Goal: Use online tool/utility: Use online tool/utility

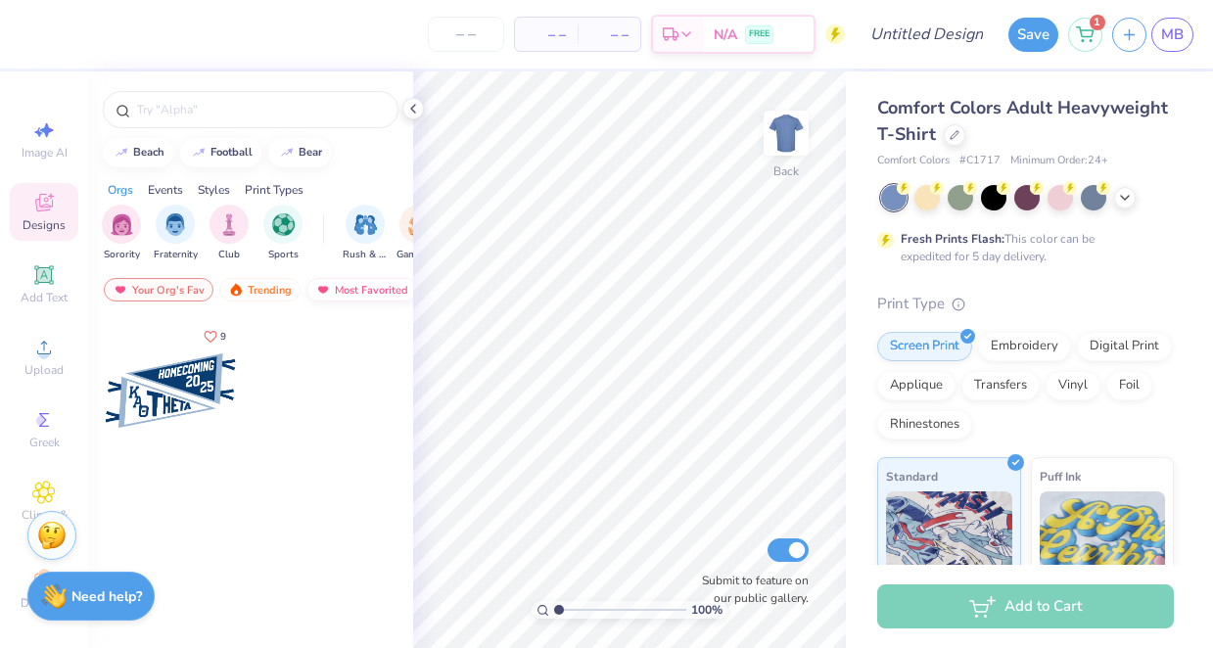
scroll to position [0, 114]
click at [337, 286] on div "Newest" at bounding box center [346, 289] width 74 height 23
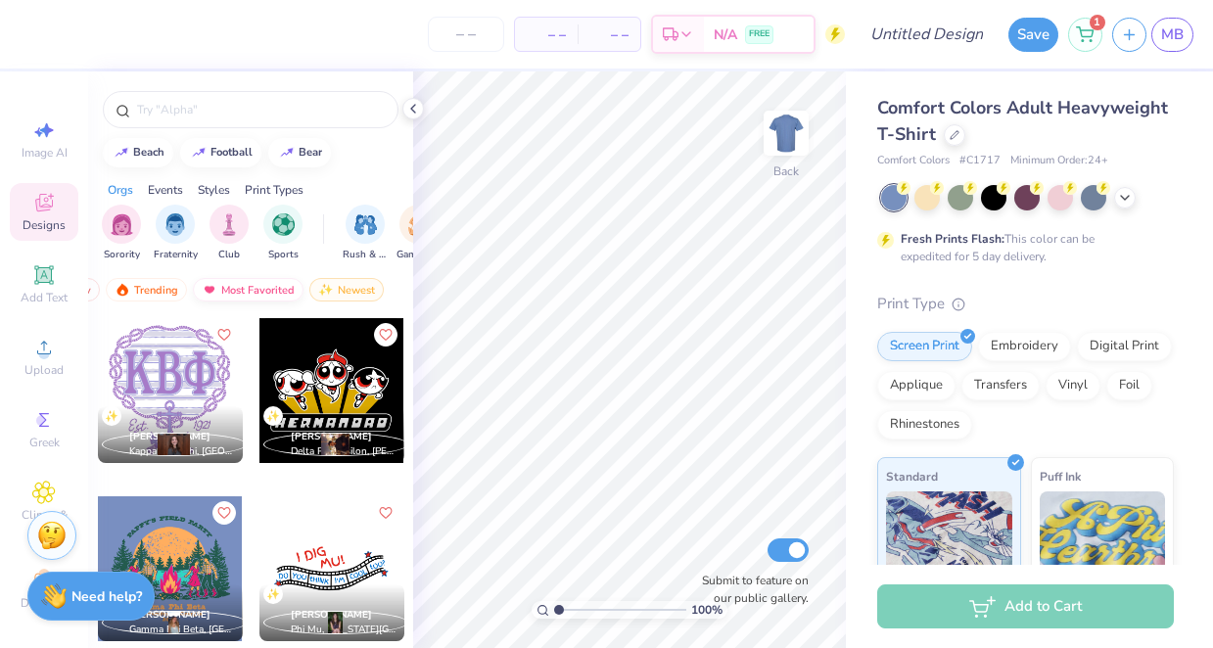
click at [265, 286] on div "Most Favorited" at bounding box center [248, 289] width 111 height 23
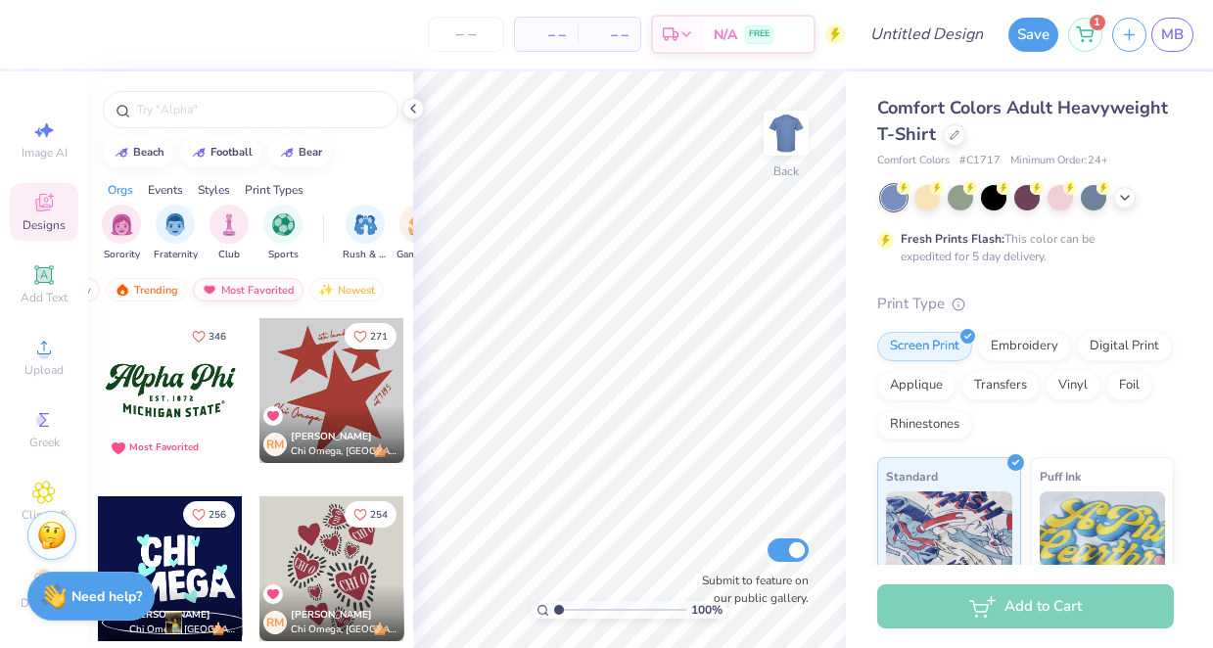
scroll to position [0, 0]
click at [192, 289] on div "Your Org's Fav" at bounding box center [159, 289] width 110 height 23
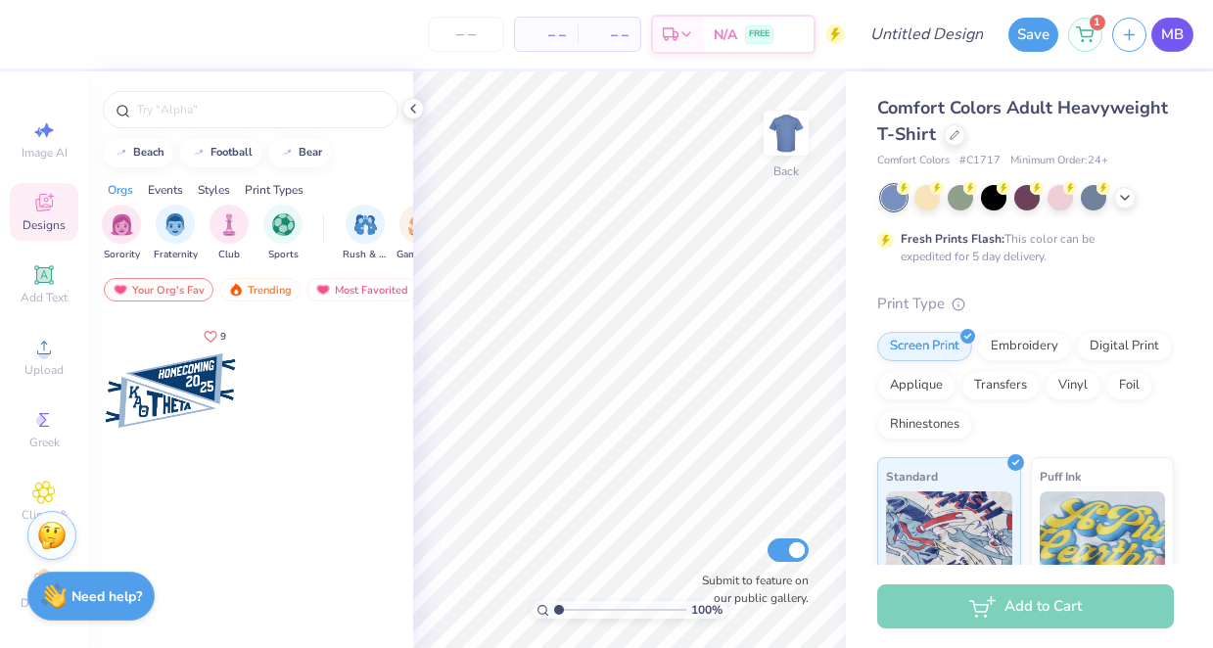
click at [1183, 28] on link "MB" at bounding box center [1172, 35] width 42 height 34
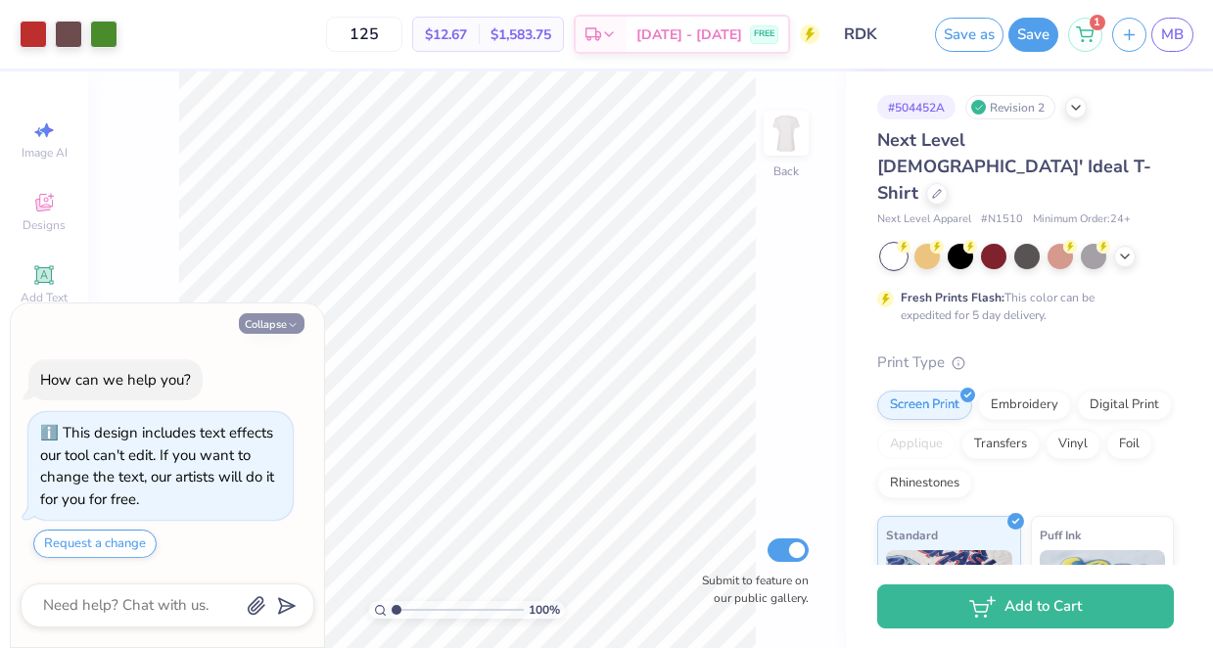
click at [285, 325] on button "Collapse" at bounding box center [272, 323] width 66 height 21
type textarea "x"
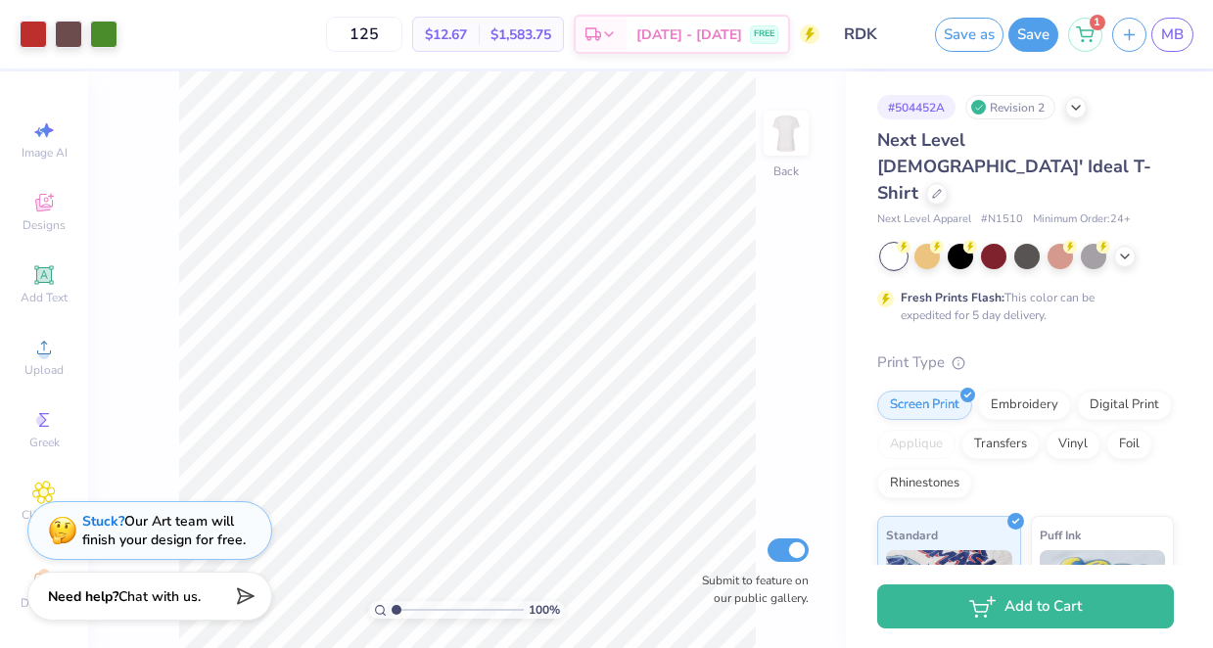
type input "3.72"
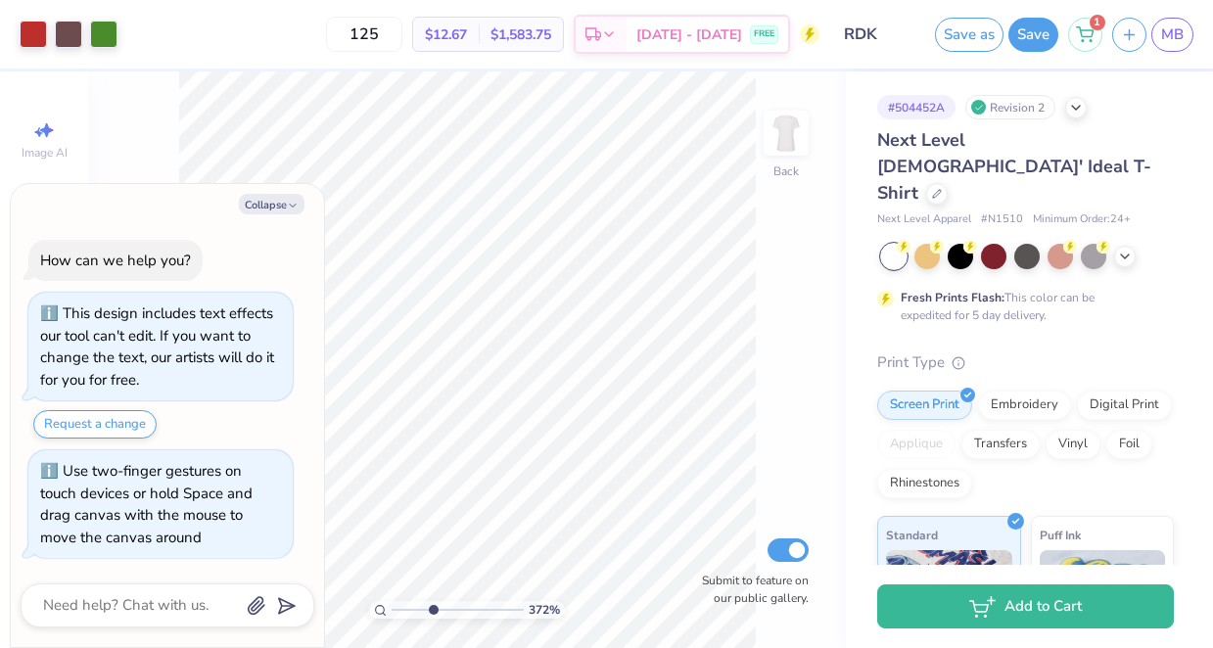
type textarea "x"
type input "4.04"
type textarea "x"
type input "4.2"
type textarea "x"
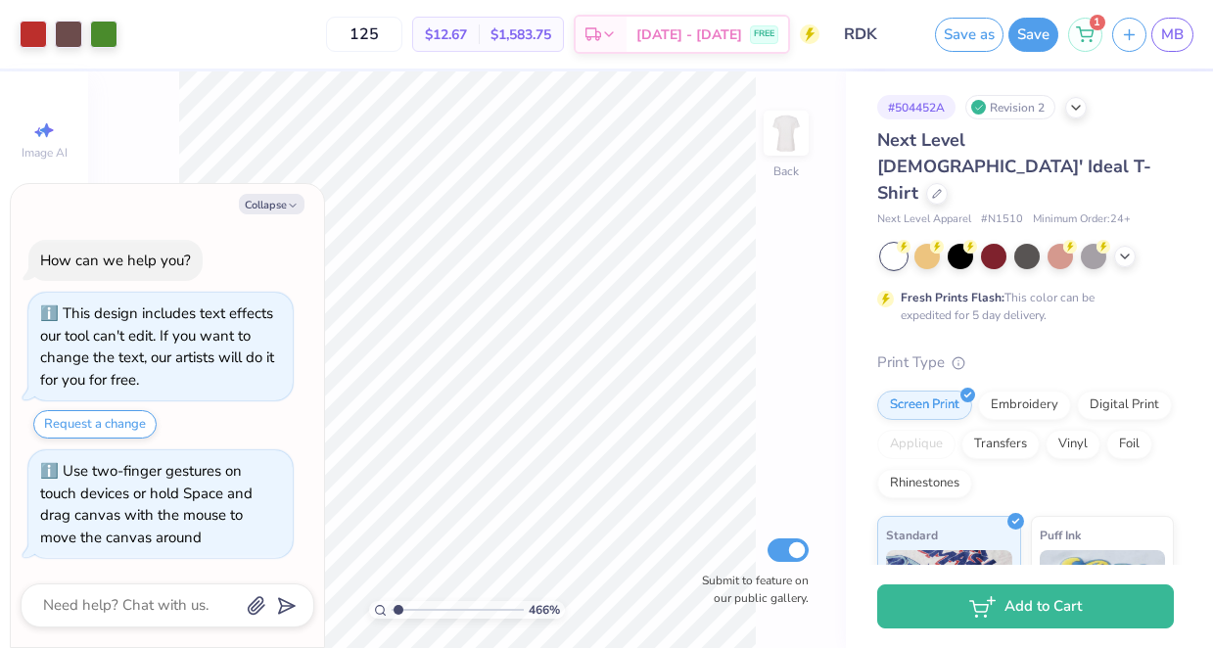
type input "1"
drag, startPoint x: 394, startPoint y: 610, endPoint x: 352, endPoint y: 610, distance: 42.1
click at [392, 610] on input "range" at bounding box center [458, 610] width 132 height 18
click at [290, 208] on icon "button" at bounding box center [293, 206] width 12 height 12
type textarea "x"
